Goal: Task Accomplishment & Management: Manage account settings

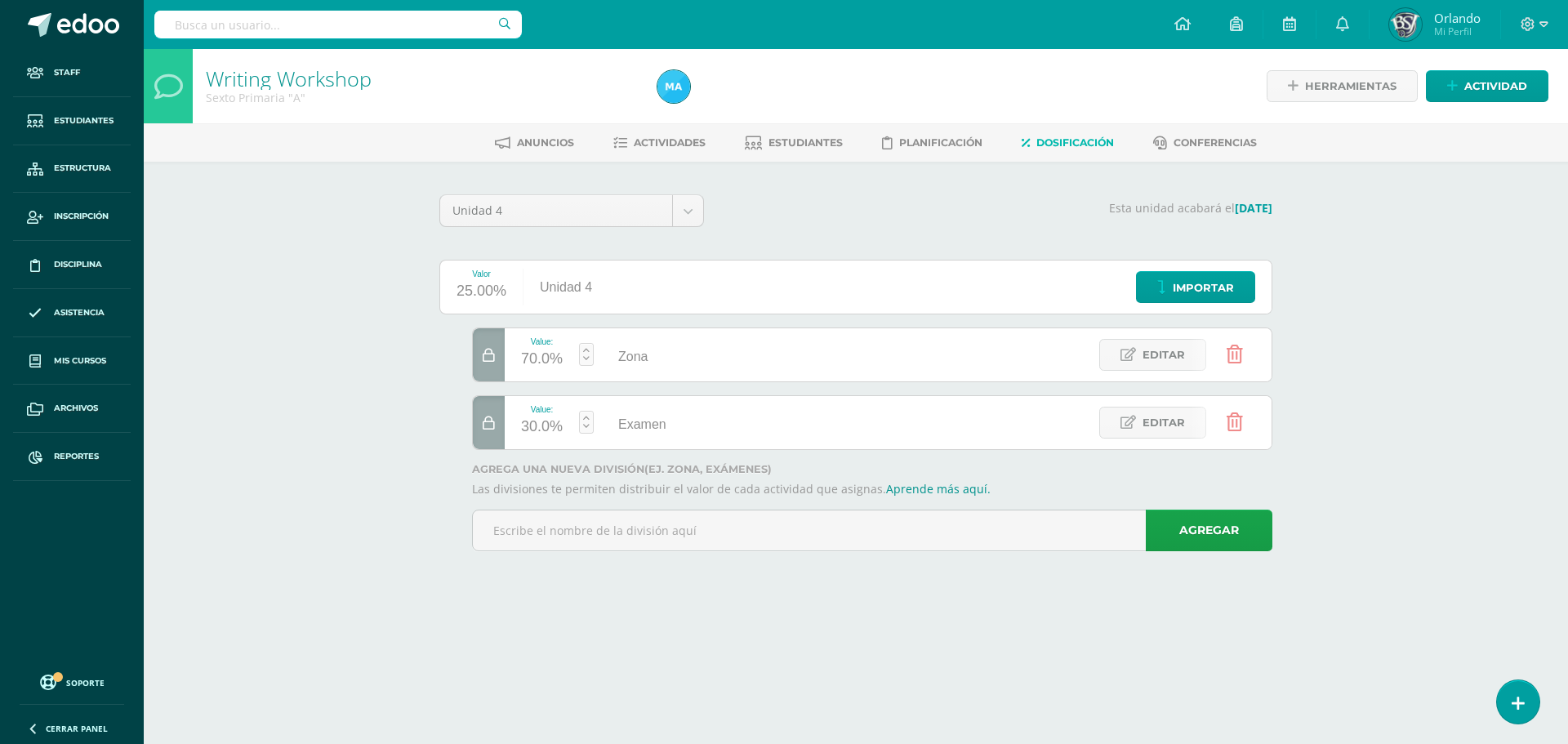
click at [339, 33] on input "text" at bounding box center [338, 24] width 368 height 27
type input "r"
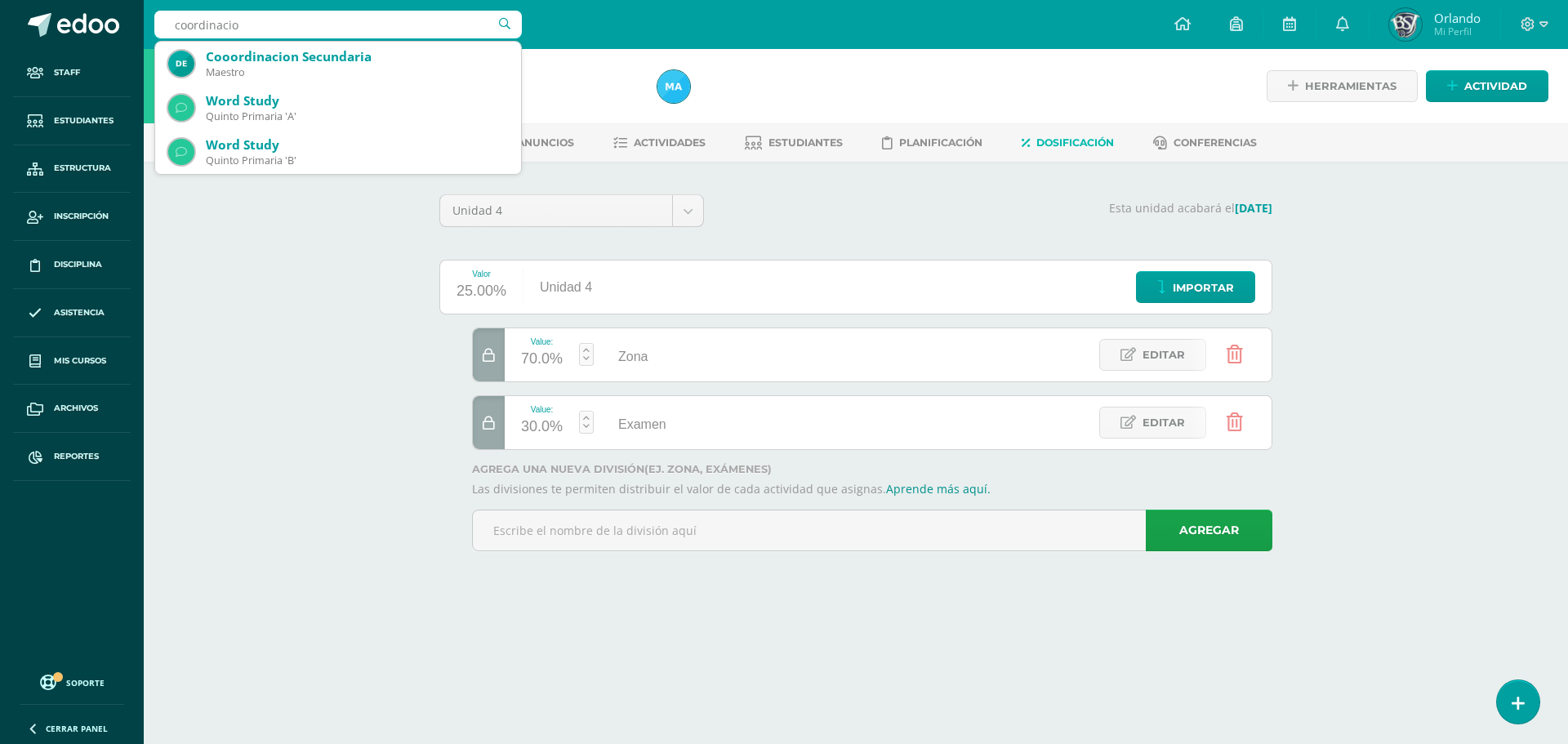
type input "coordinacion"
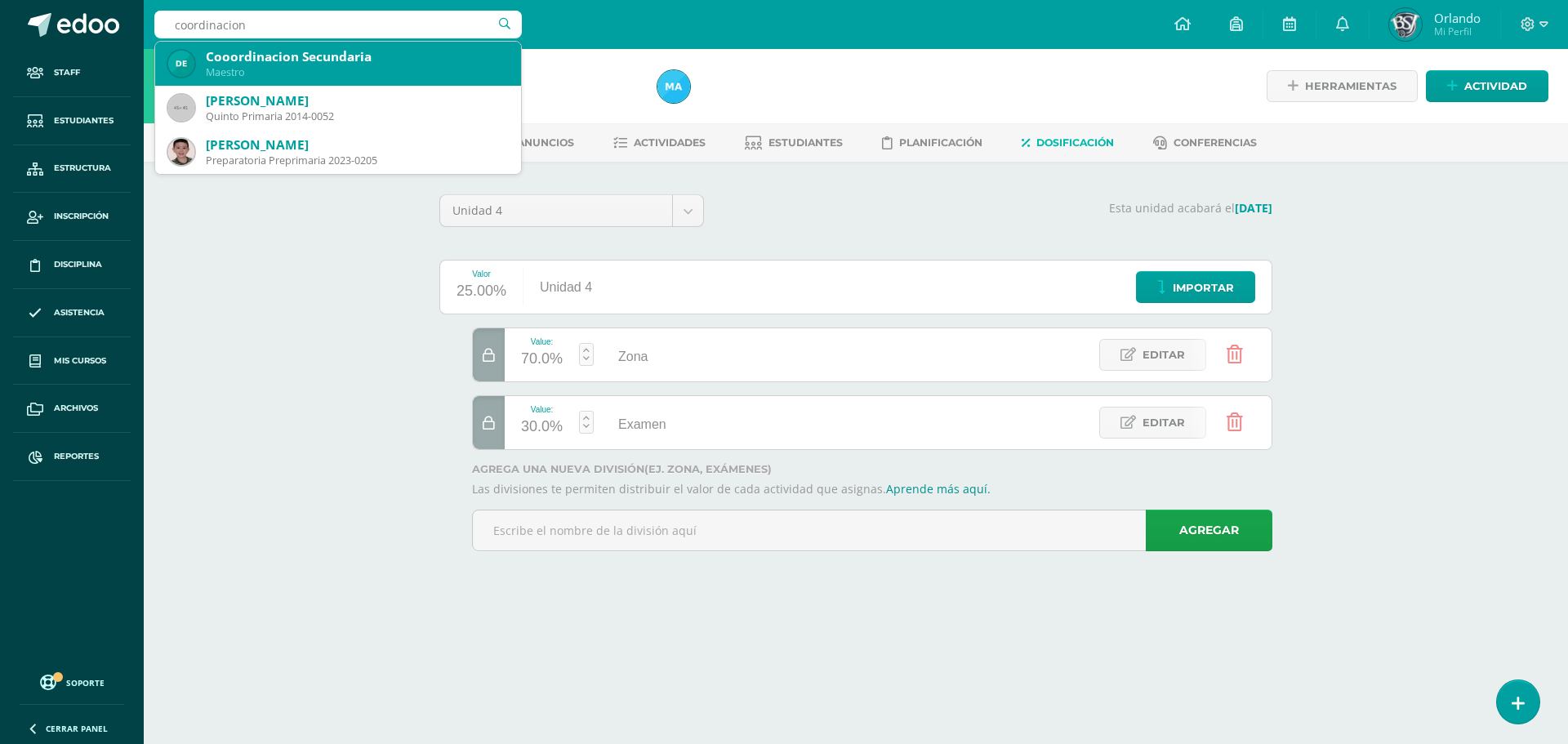
click at [332, 60] on div "Cooordinacion Secundaria" at bounding box center [357, 57] width 303 height 17
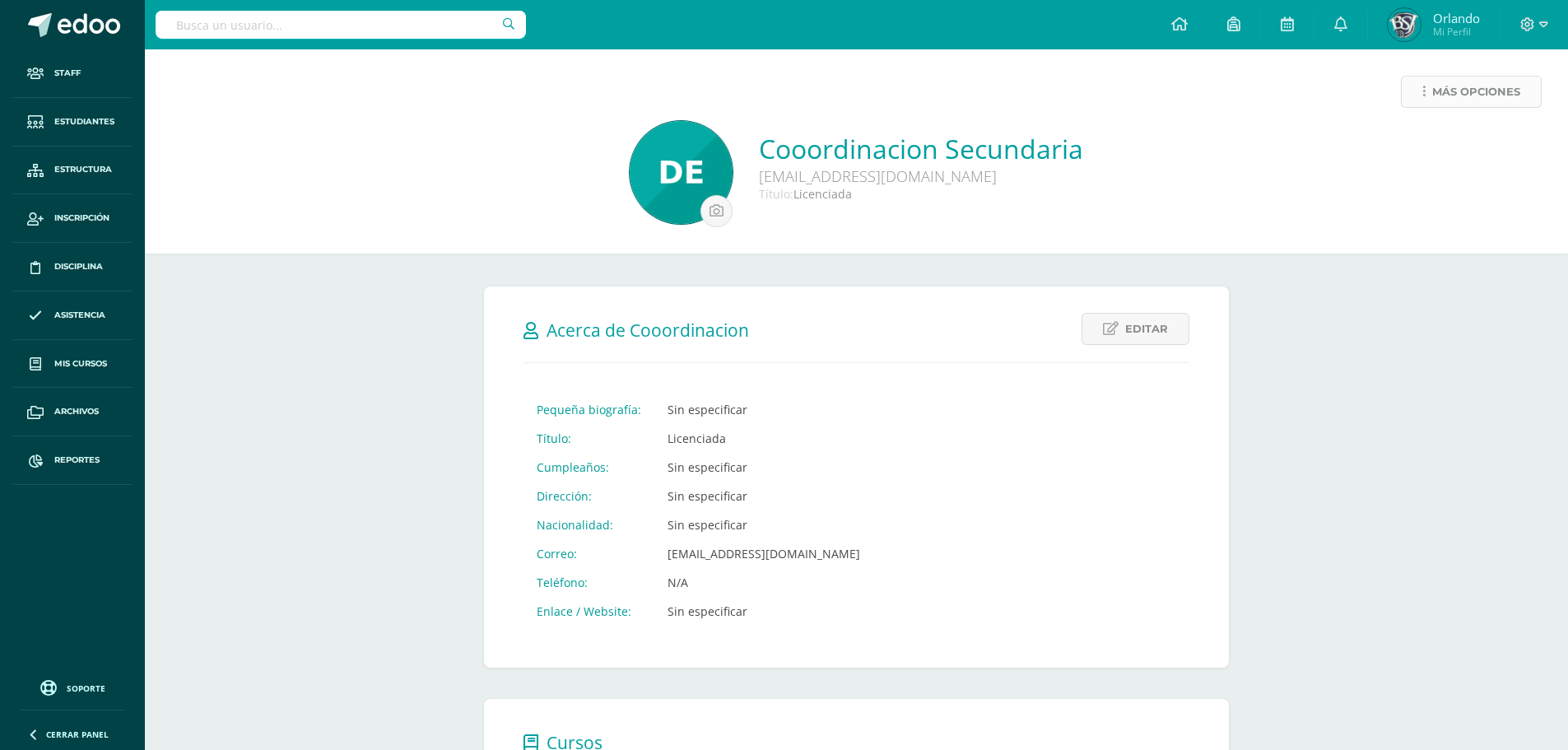
click at [1422, 85] on icon at bounding box center [1424, 92] width 3 height 14
click at [1417, 146] on link "Generar contraseña" at bounding box center [1440, 145] width 169 height 25
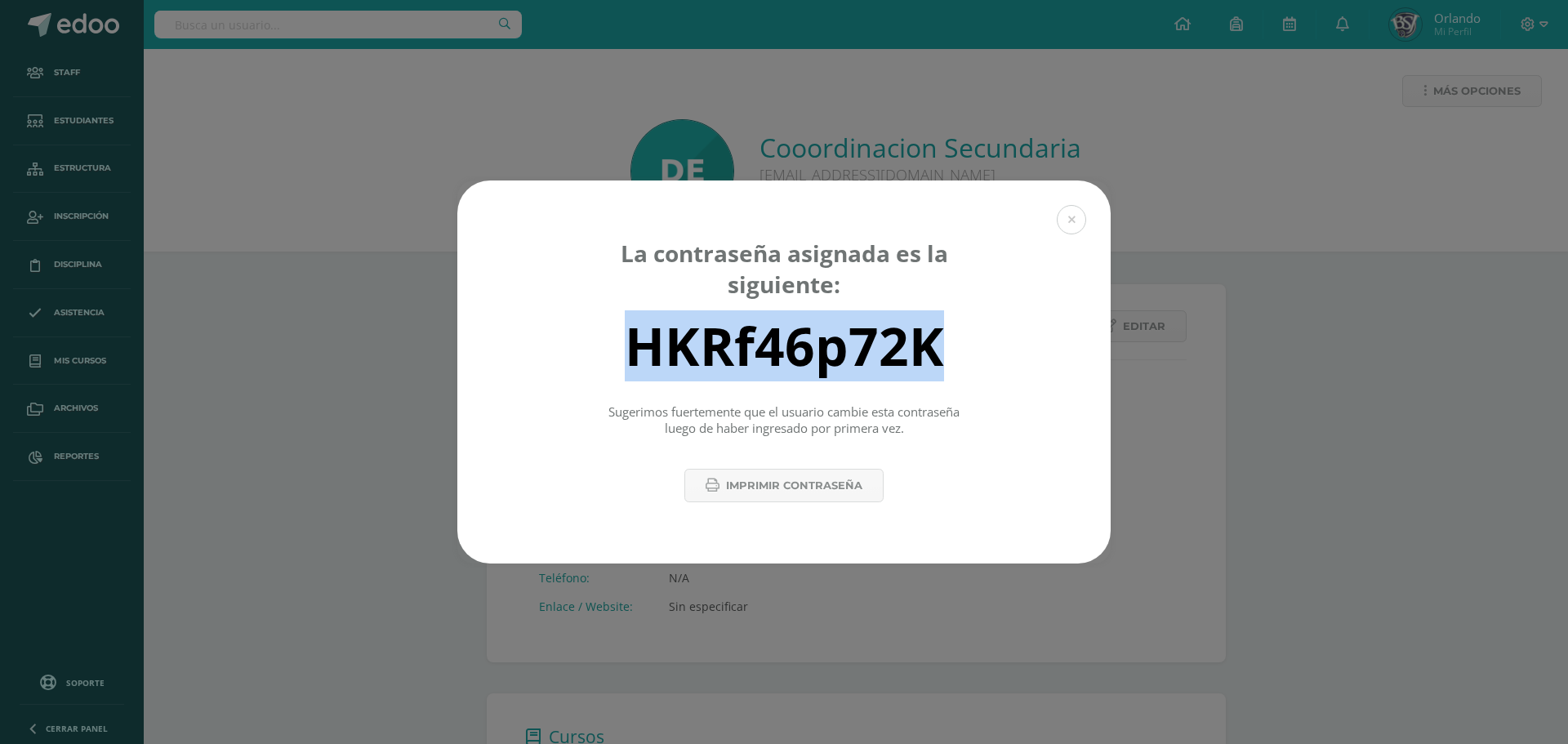
drag, startPoint x: 630, startPoint y: 346, endPoint x: 957, endPoint y: 327, distance: 327.6
click at [959, 327] on div "HKRf46p72K" at bounding box center [784, 345] width 596 height 65
copy div "HKRf46p72K"
click at [1077, 220] on button at bounding box center [1071, 219] width 29 height 29
